Goal: Task Accomplishment & Management: Complete application form

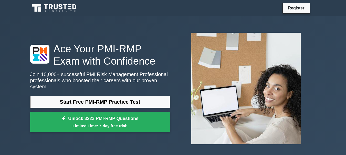
click at [114, 98] on link "Start Free PMI-RMP Practice Test" at bounding box center [100, 102] width 140 height 12
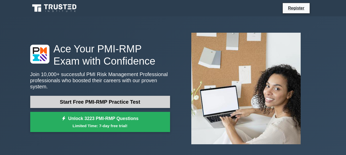
click at [83, 99] on link "Start Free PMI-RMP Practice Test" at bounding box center [100, 102] width 140 height 12
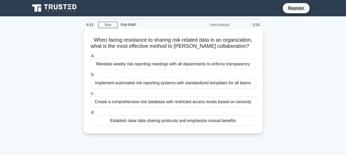
click at [148, 119] on div "Establish clear data sharing protocols and emphasize mutual benefits" at bounding box center [173, 121] width 166 height 11
click at [90, 114] on input "d. Establish clear data sharing protocols and emphasize mutual benefits" at bounding box center [90, 112] width 0 height 3
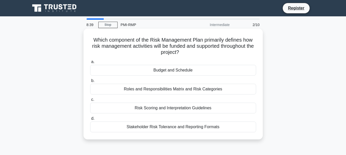
click at [163, 112] on div "Risk Scoring and Interpretation Guidelines" at bounding box center [173, 108] width 166 height 11
click at [90, 102] on input "c. Risk Scoring and Interpretation Guidelines" at bounding box center [90, 99] width 0 height 3
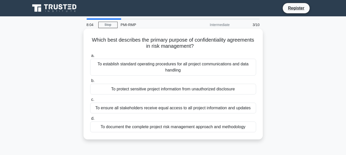
drag, startPoint x: 163, startPoint y: 81, endPoint x: 148, endPoint y: 82, distance: 15.1
click at [148, 82] on label "b. To protect sensitive project information from unauthorized disclosure" at bounding box center [173, 86] width 166 height 17
click at [90, 82] on input "b. To protect sensitive project information from unauthorized disclosure" at bounding box center [90, 80] width 0 height 3
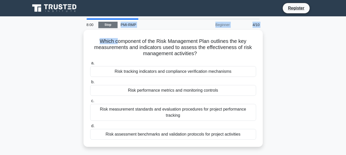
click at [115, 23] on div "8:00 Stop PMI-RMP Beginner 4/10 Which component of the Risk Management Plan out…" at bounding box center [173, 146] width 292 height 256
click at [112, 23] on link "Stop" at bounding box center [107, 25] width 19 height 6
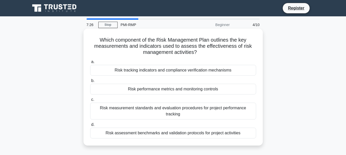
drag, startPoint x: 107, startPoint y: 126, endPoint x: 110, endPoint y: 127, distance: 3.0
click at [110, 128] on div "Risk assessment benchmarks and validation protocols for project activities" at bounding box center [173, 133] width 166 height 11
click at [90, 127] on input "d. Risk assessment benchmarks and validation protocols for project activities" at bounding box center [90, 124] width 0 height 3
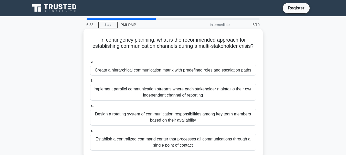
click at [117, 139] on div "Establish a centralized command center that processes all communications throug…" at bounding box center [173, 142] width 166 height 17
click at [90, 133] on input "d. Establish a centralized command center that processes all communications thr…" at bounding box center [90, 130] width 0 height 3
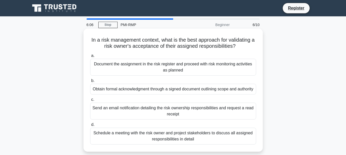
click at [135, 142] on div "Schedule a meeting with the risk owner and project stakeholders to discuss all …" at bounding box center [173, 136] width 166 height 17
click at [90, 127] on input "d. Schedule a meeting with the risk owner and project stakeholders to discuss a…" at bounding box center [90, 124] width 0 height 3
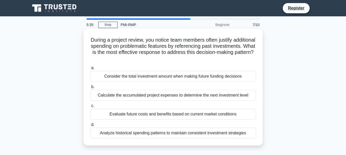
click at [134, 133] on div "Analyze historical spending patterns to maintain consistent investment strategi…" at bounding box center [173, 133] width 166 height 11
click at [90, 127] on input "d. Analyze historical spending patterns to maintain consistent investment strat…" at bounding box center [90, 124] width 0 height 3
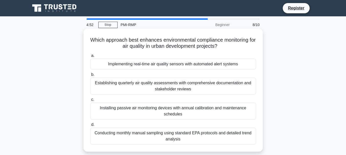
click at [144, 134] on div "Conducting monthly manual sampling using standard EPA protocols and detailed tr…" at bounding box center [173, 136] width 166 height 17
click at [90, 127] on input "d. Conducting monthly manual sampling using standard EPA protocols and detailed…" at bounding box center [90, 124] width 0 height 3
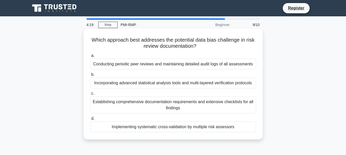
click at [154, 128] on div "Implementing systematic cross-validation by multiple risk assessors" at bounding box center [173, 127] width 166 height 11
click at [90, 121] on input "d. Implementing systematic cross-validation by multiple risk assessors" at bounding box center [90, 118] width 0 height 3
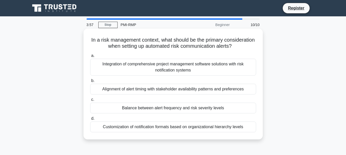
click at [155, 113] on div "Balance between alert frequency and risk severity levels" at bounding box center [173, 108] width 166 height 11
click at [90, 102] on input "c. Balance between alert frequency and risk severity levels" at bounding box center [90, 99] width 0 height 3
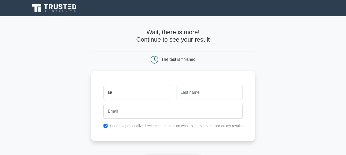
type input "[PERSON_NAME]"
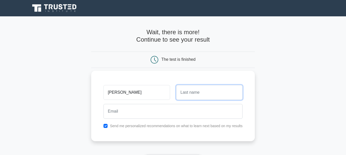
click at [185, 93] on input "text" at bounding box center [209, 92] width 66 height 15
type input "ETEBEFIA"
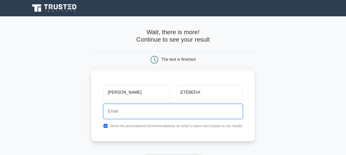
click at [147, 110] on input "email" at bounding box center [172, 111] width 139 height 15
type input "[EMAIL_ADDRESS][DOMAIN_NAME]"
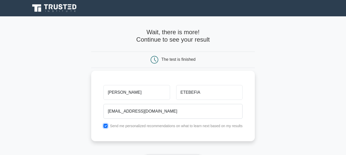
click at [105, 126] on input "checkbox" at bounding box center [105, 126] width 4 height 4
checkbox input "true"
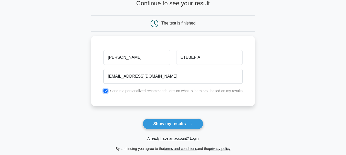
scroll to position [41, 0]
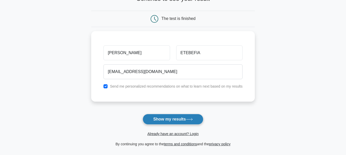
click at [177, 120] on button "Show my results" at bounding box center [173, 119] width 60 height 11
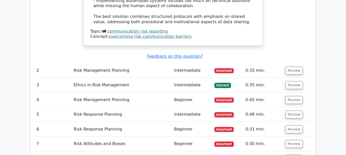
scroll to position [675, 0]
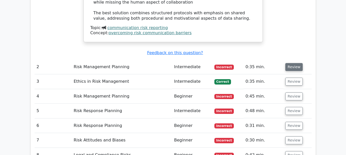
click at [289, 63] on button "Review" at bounding box center [293, 67] width 17 height 8
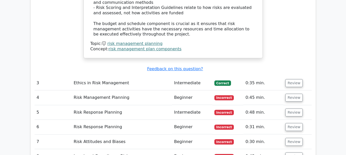
scroll to position [952, 0]
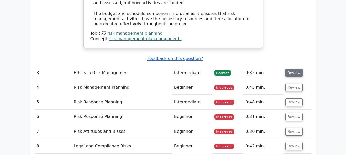
click at [291, 69] on button "Review" at bounding box center [293, 73] width 17 height 8
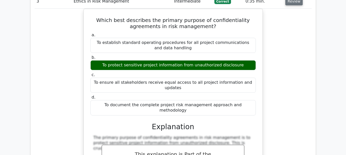
scroll to position [1034, 0]
